Goal: Information Seeking & Learning: Find specific fact

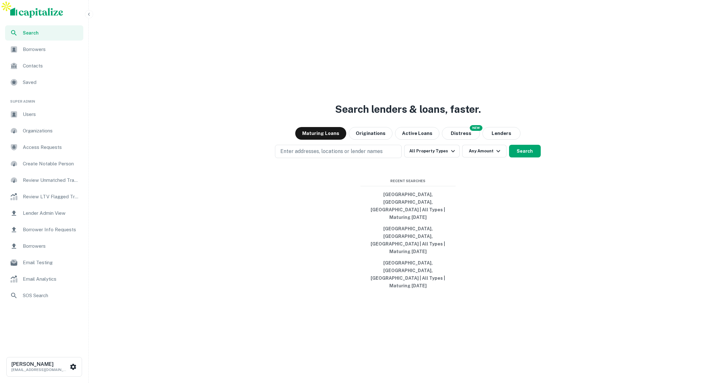
click at [46, 113] on span "Users" at bounding box center [51, 115] width 57 height 8
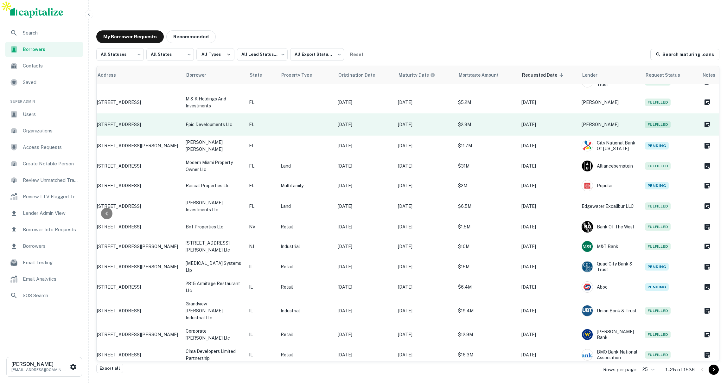
scroll to position [0, 78]
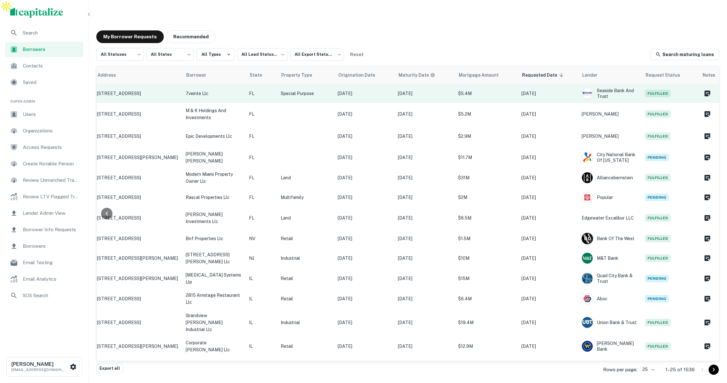
click at [490, 90] on p "$5.4M" at bounding box center [486, 93] width 57 height 7
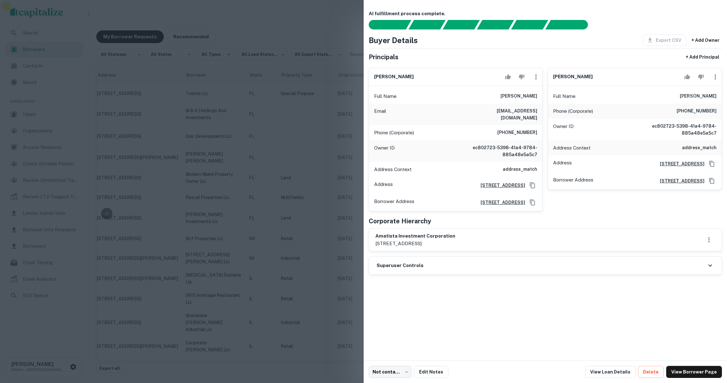
click at [325, 87] on div at bounding box center [363, 191] width 727 height 383
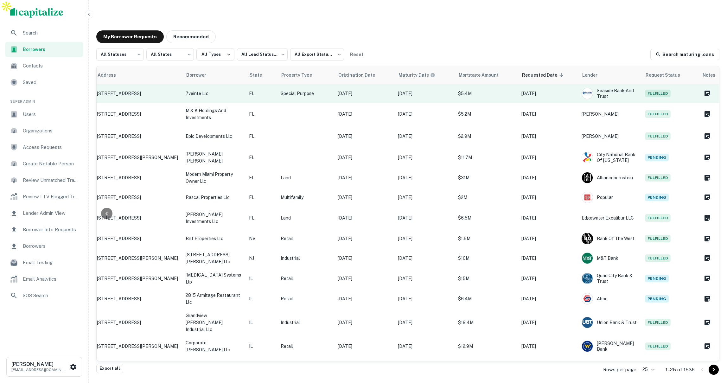
click at [368, 85] on td "Sep 23, 2020" at bounding box center [365, 93] width 60 height 19
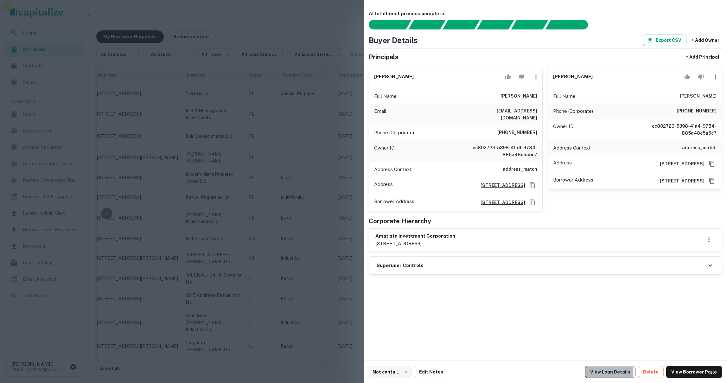
click at [609, 372] on link "View Loan Details" at bounding box center [610, 372] width 50 height 12
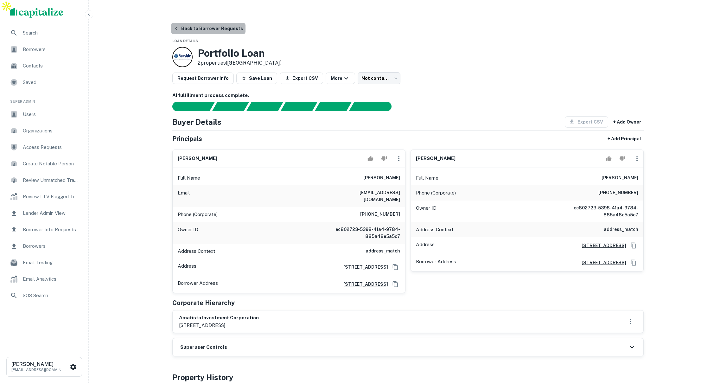
click at [208, 23] on button "Back to Borrower Requests" at bounding box center [208, 28] width 74 height 11
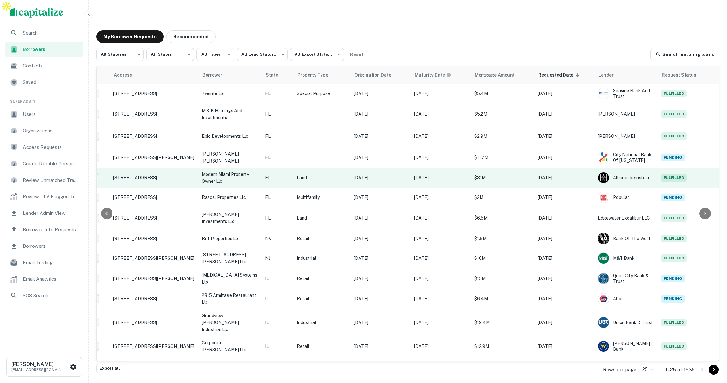
scroll to position [0, 62]
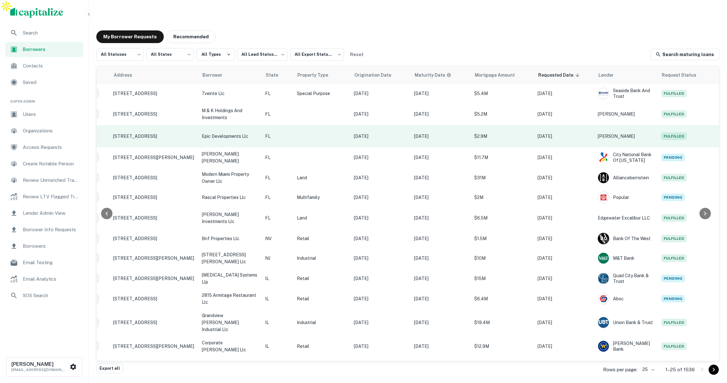
click at [391, 133] on p "[DATE]" at bounding box center [381, 136] width 54 height 7
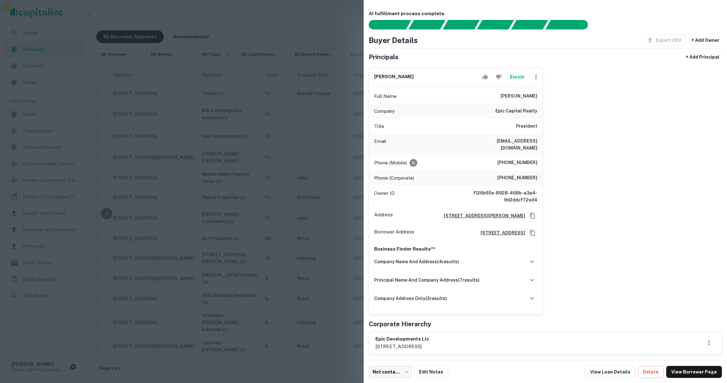
click at [323, 136] on div at bounding box center [363, 191] width 727 height 383
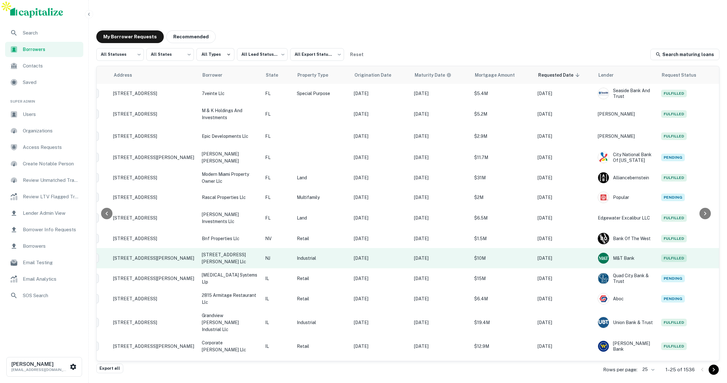
click at [341, 255] on p "Industrial" at bounding box center [322, 258] width 51 height 7
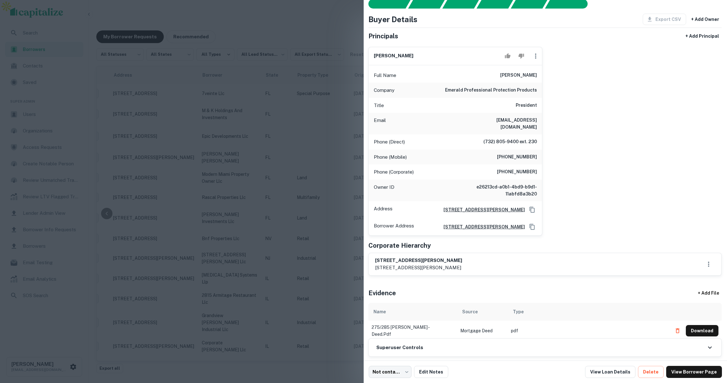
scroll to position [14, 0]
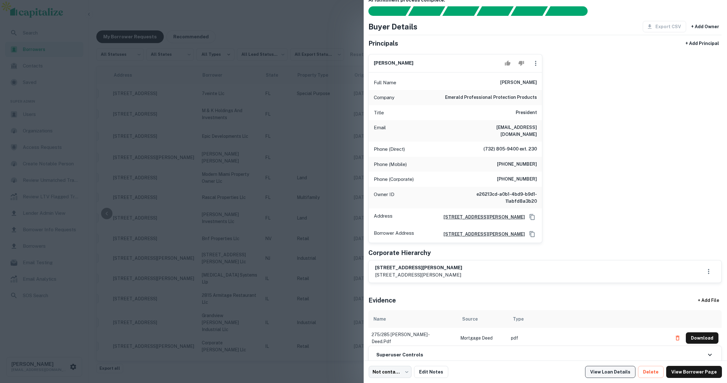
click at [620, 373] on link "View Loan Details" at bounding box center [610, 372] width 50 height 12
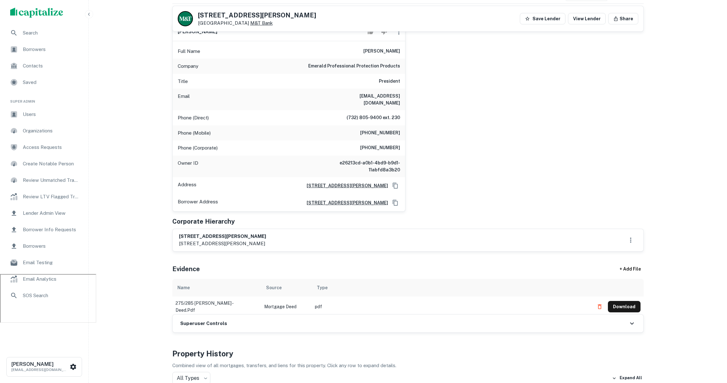
scroll to position [129, 0]
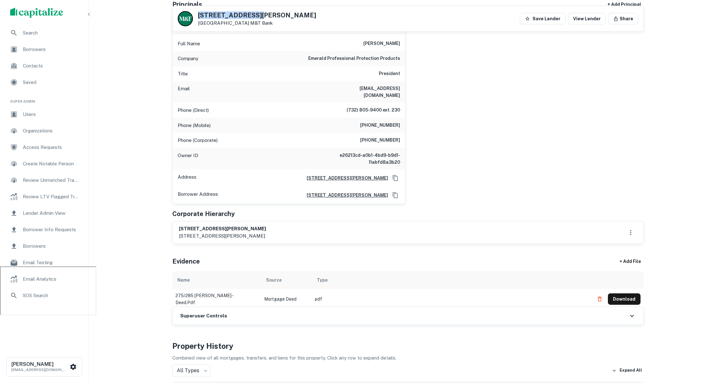
drag, startPoint x: 256, startPoint y: 13, endPoint x: 202, endPoint y: 10, distance: 53.6
click at [202, 10] on div "275/285 Pierce St Somerset, NJ 08873 M&T Bank Save Lender View Lender Share" at bounding box center [408, 18] width 471 height 25
copy h5 "275/285 Pierce St"
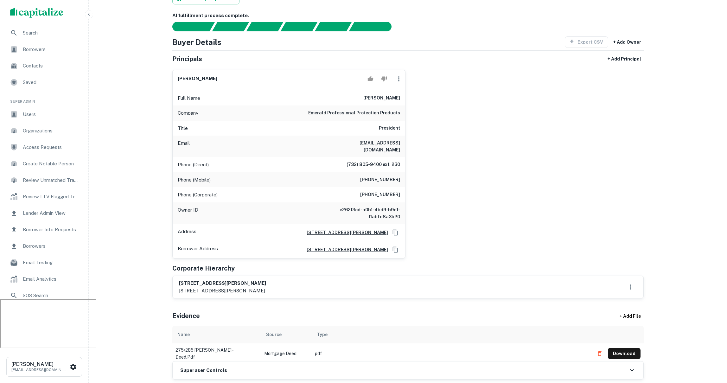
scroll to position [0, 0]
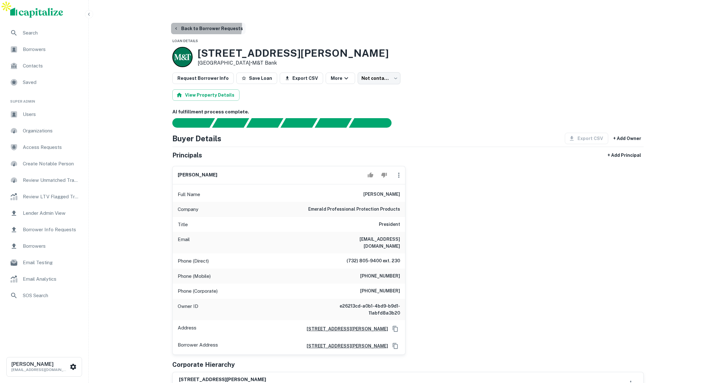
click at [200, 23] on button "Back to Borrower Requests" at bounding box center [208, 28] width 74 height 11
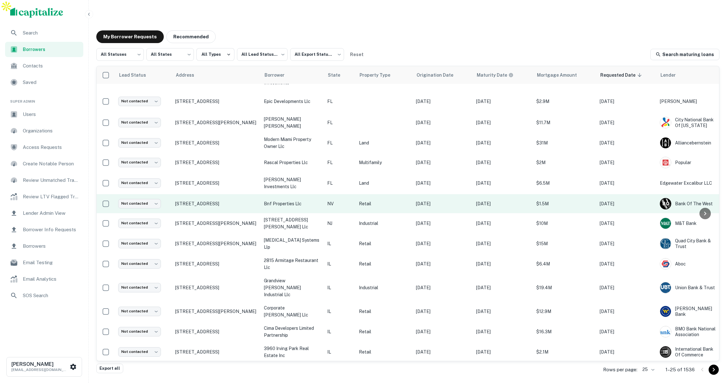
scroll to position [35, 0]
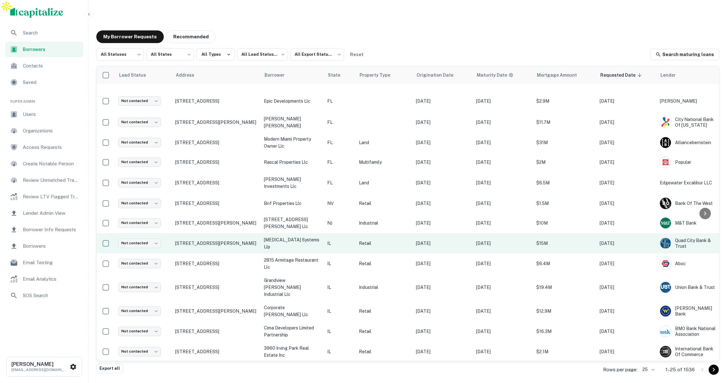
click at [344, 240] on p "IL" at bounding box center [339, 243] width 25 height 7
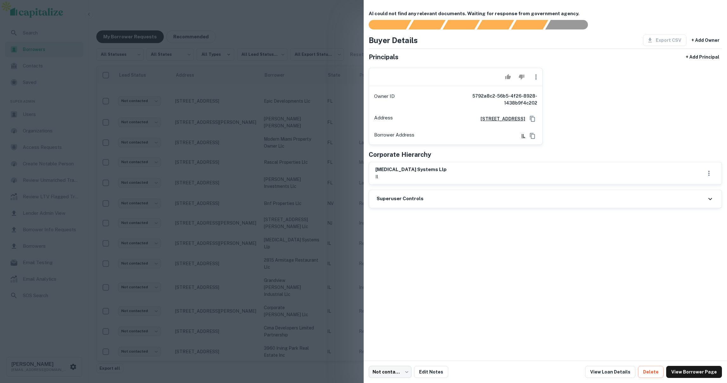
click at [344, 219] on div at bounding box center [363, 191] width 727 height 383
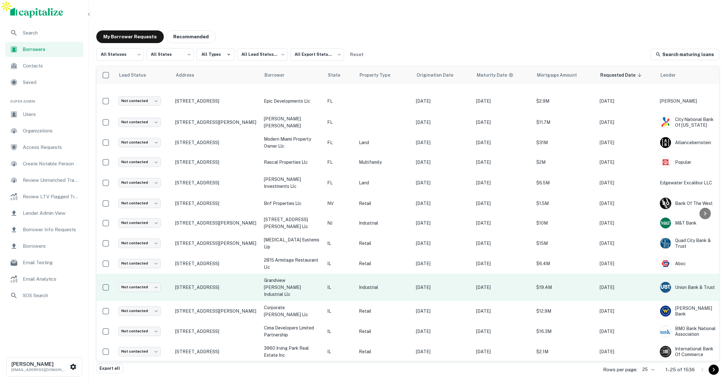
click at [348, 284] on p "IL" at bounding box center [339, 287] width 25 height 7
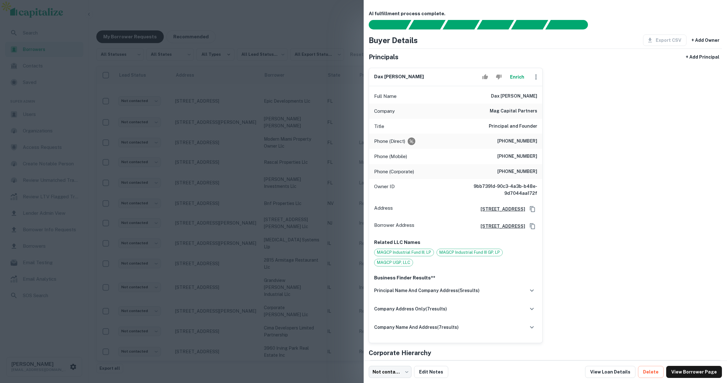
click at [336, 232] on div at bounding box center [363, 191] width 727 height 383
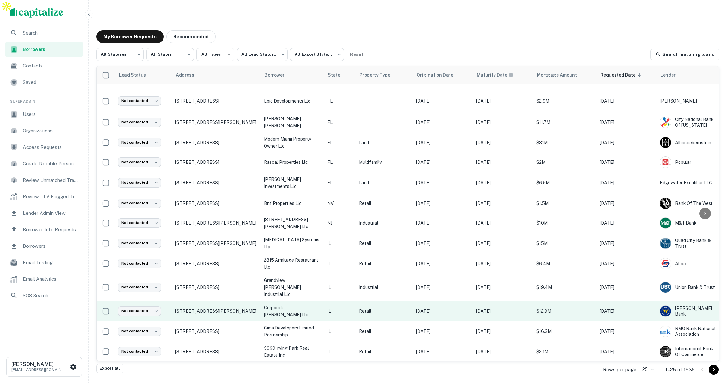
click at [347, 308] on p "IL" at bounding box center [339, 311] width 25 height 7
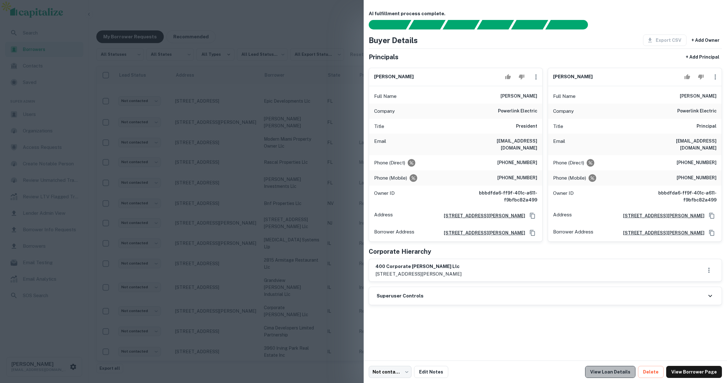
click at [625, 374] on link "View Loan Details" at bounding box center [610, 372] width 50 height 12
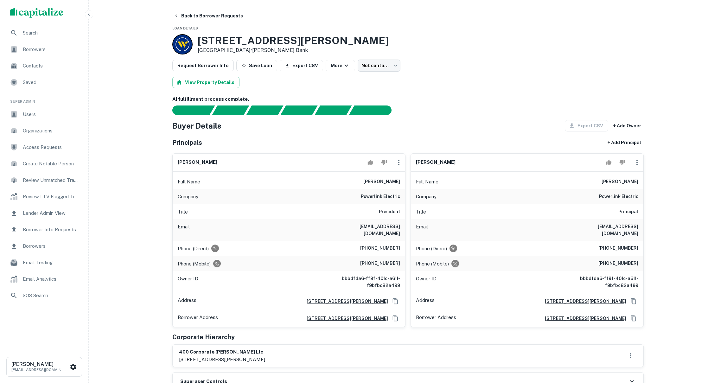
scroll to position [9, 0]
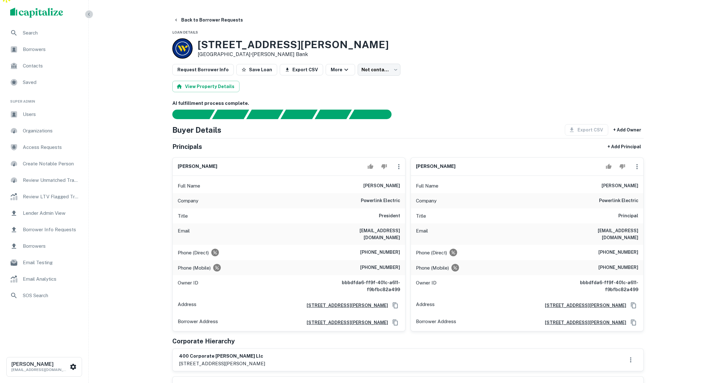
click at [91, 15] on icon "button" at bounding box center [89, 14] width 5 height 5
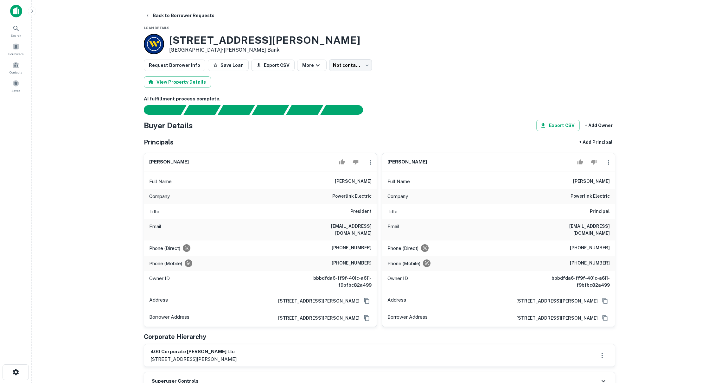
scroll to position [0, 0]
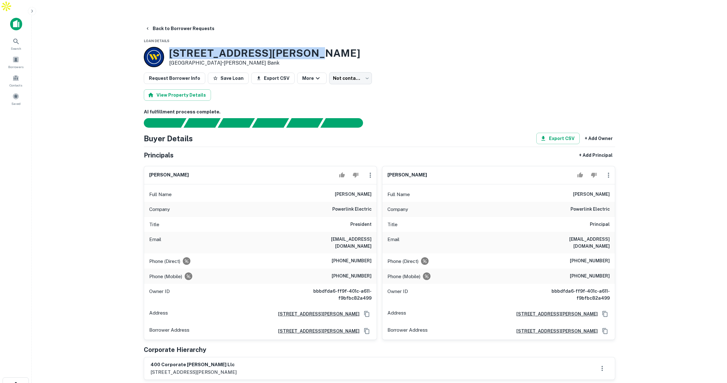
drag, startPoint x: 308, startPoint y: 40, endPoint x: 168, endPoint y: 38, distance: 139.8
click at [168, 47] on div "450 Corporate Woods Pkwy Vernon Hills, IL 60061 • Webster Bank" at bounding box center [380, 57] width 472 height 20
copy h3 "450 Corporate Woods Pkwy"
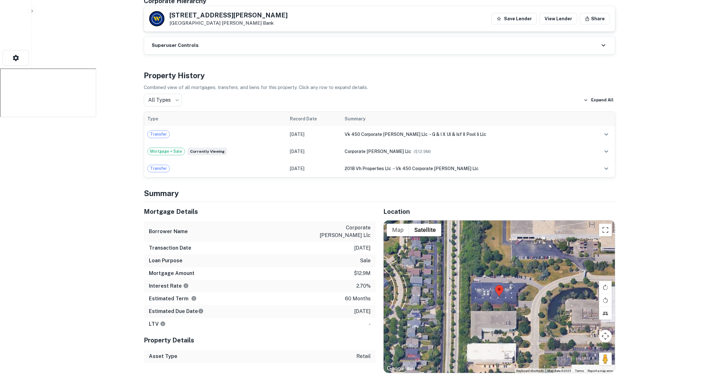
scroll to position [330, 0]
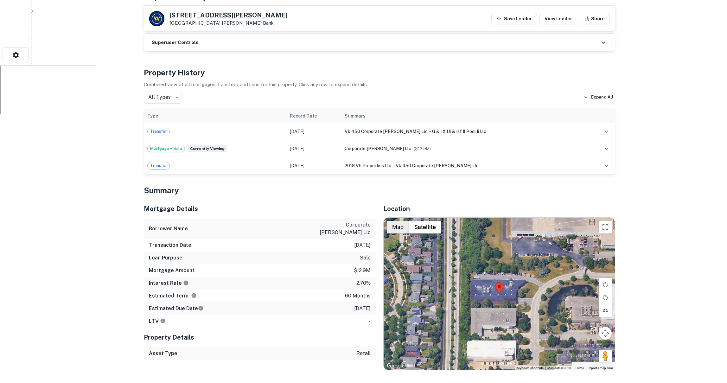
click at [401, 221] on button "Map" at bounding box center [398, 227] width 22 height 13
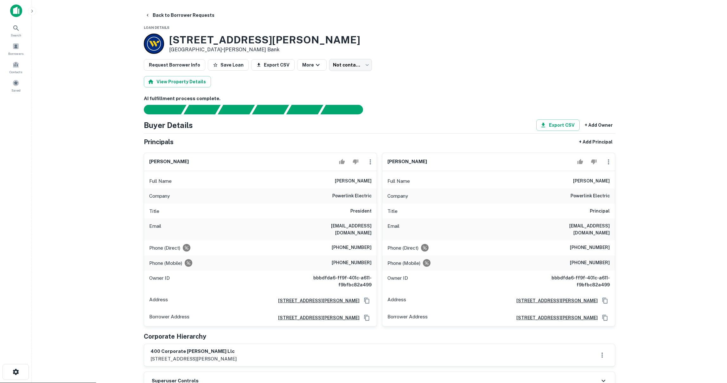
scroll to position [0, 0]
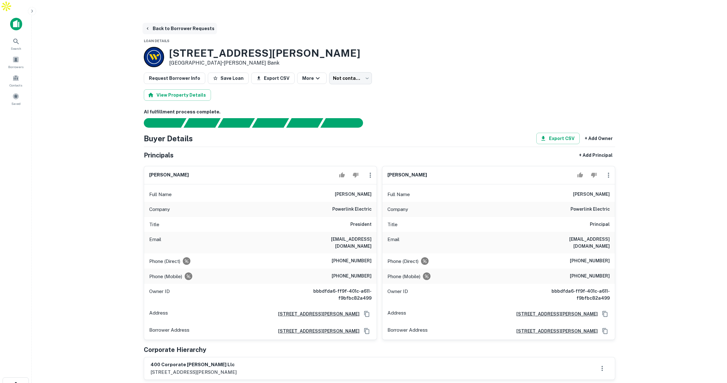
click at [179, 23] on button "Back to Borrower Requests" at bounding box center [180, 28] width 74 height 11
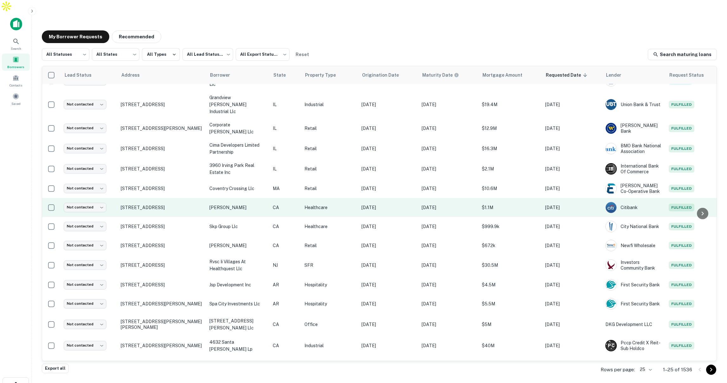
scroll to position [219, 0]
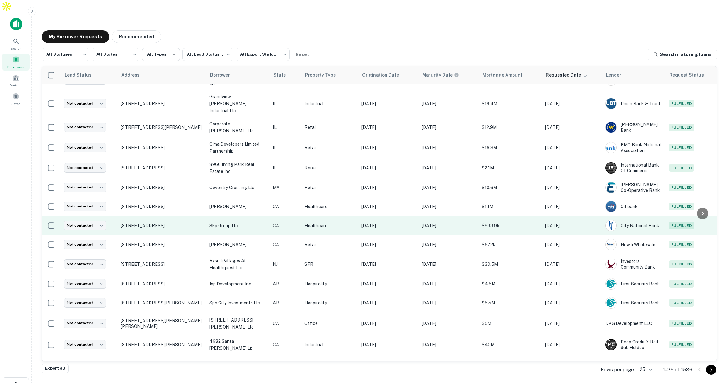
click at [341, 216] on td "Healthcare" at bounding box center [329, 225] width 57 height 19
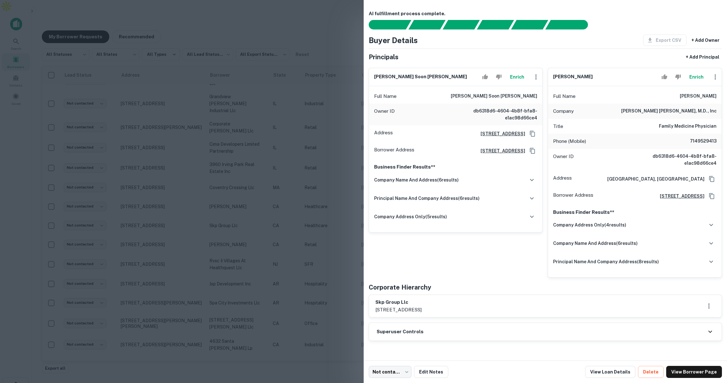
click at [346, 210] on div at bounding box center [363, 191] width 727 height 383
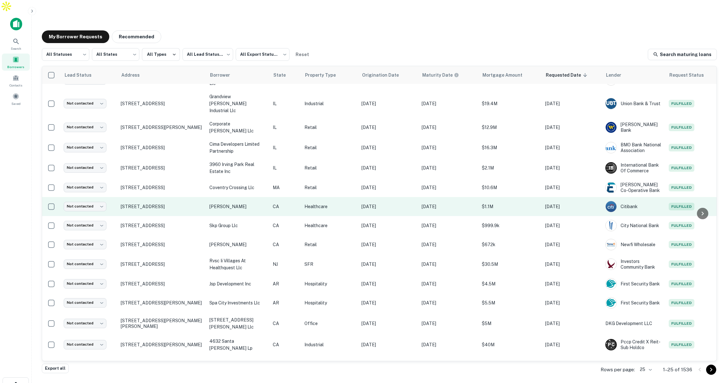
click at [344, 203] on p "Healthcare" at bounding box center [330, 206] width 51 height 7
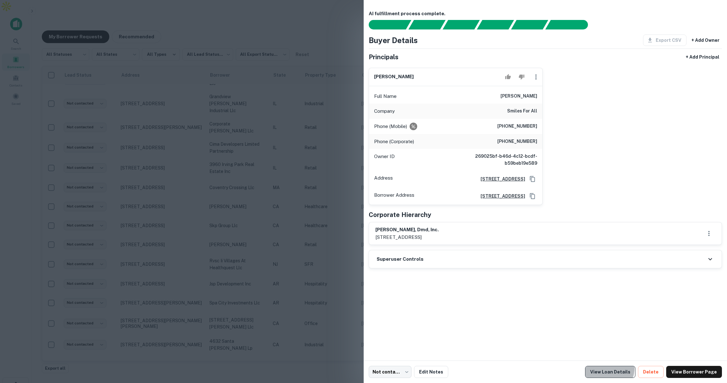
click at [614, 368] on link "View Loan Details" at bounding box center [610, 372] width 50 height 12
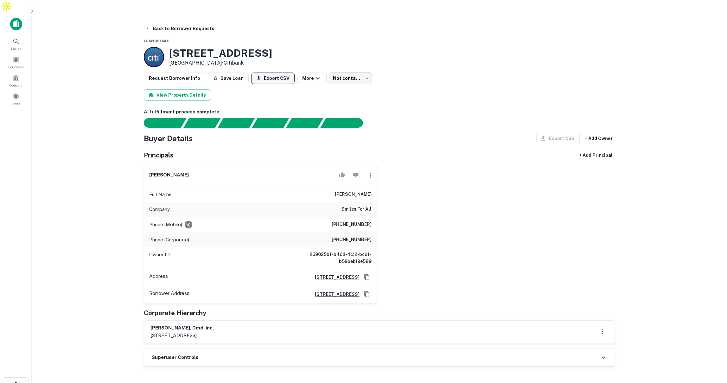
scroll to position [1, 0]
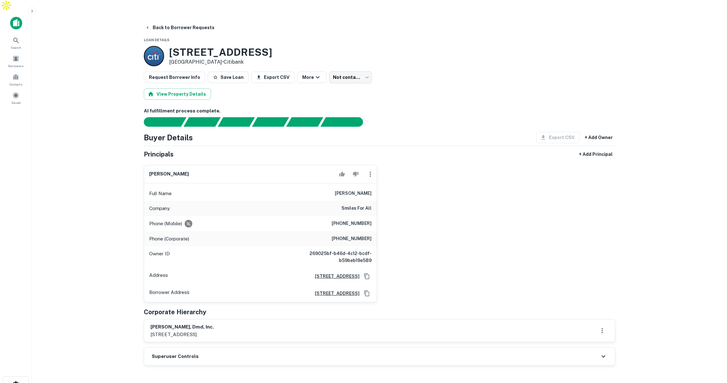
drag, startPoint x: 267, startPoint y: 39, endPoint x: 171, endPoint y: 41, distance: 96.4
click at [171, 46] on div "[STREET_ADDRESS] • Citibank" at bounding box center [380, 56] width 472 height 20
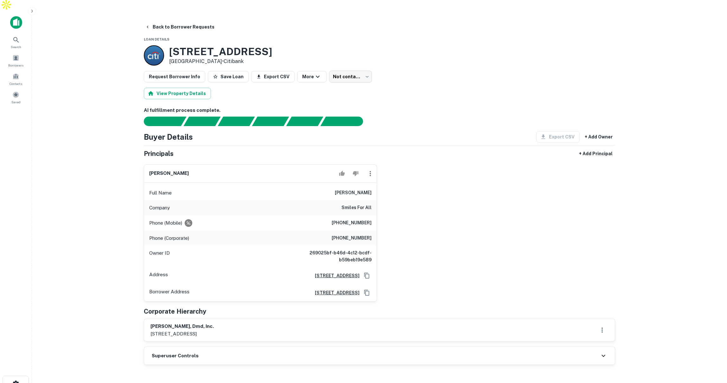
copy h3 "[STREET_ADDRESS]"
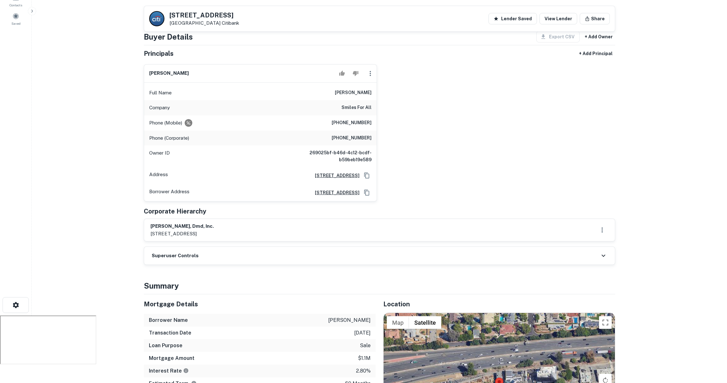
scroll to position [84, 0]
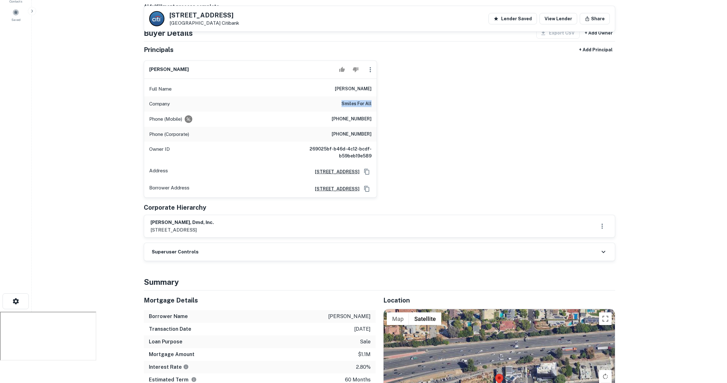
drag, startPoint x: 340, startPoint y: 89, endPoint x: 378, endPoint y: 90, distance: 37.7
click at [378, 90] on div "[PERSON_NAME] Full Name [PERSON_NAME] Company smiles for all Phone (Mobile) [PH…" at bounding box center [377, 126] width 477 height 143
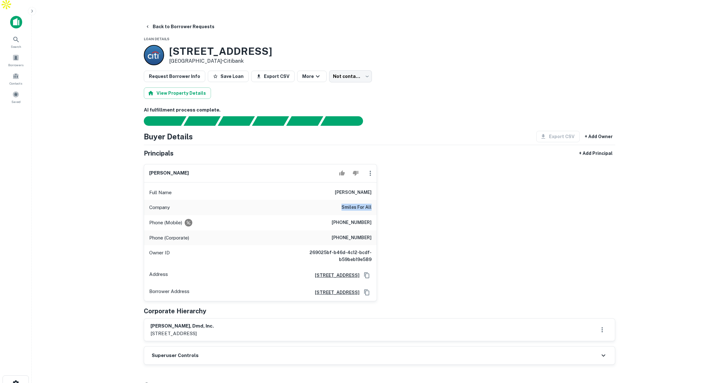
scroll to position [10, 0]
